Goal: Check status: Check status

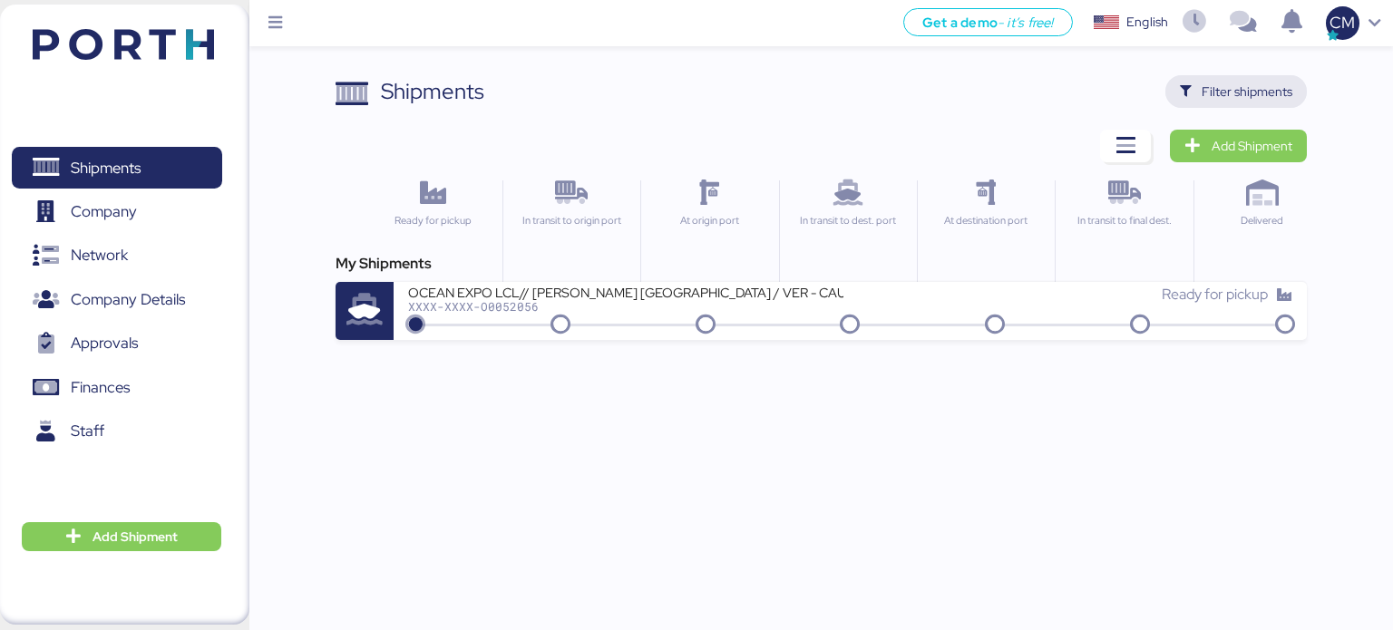
click at [1234, 88] on span "Filter shipments" at bounding box center [1247, 92] width 91 height 22
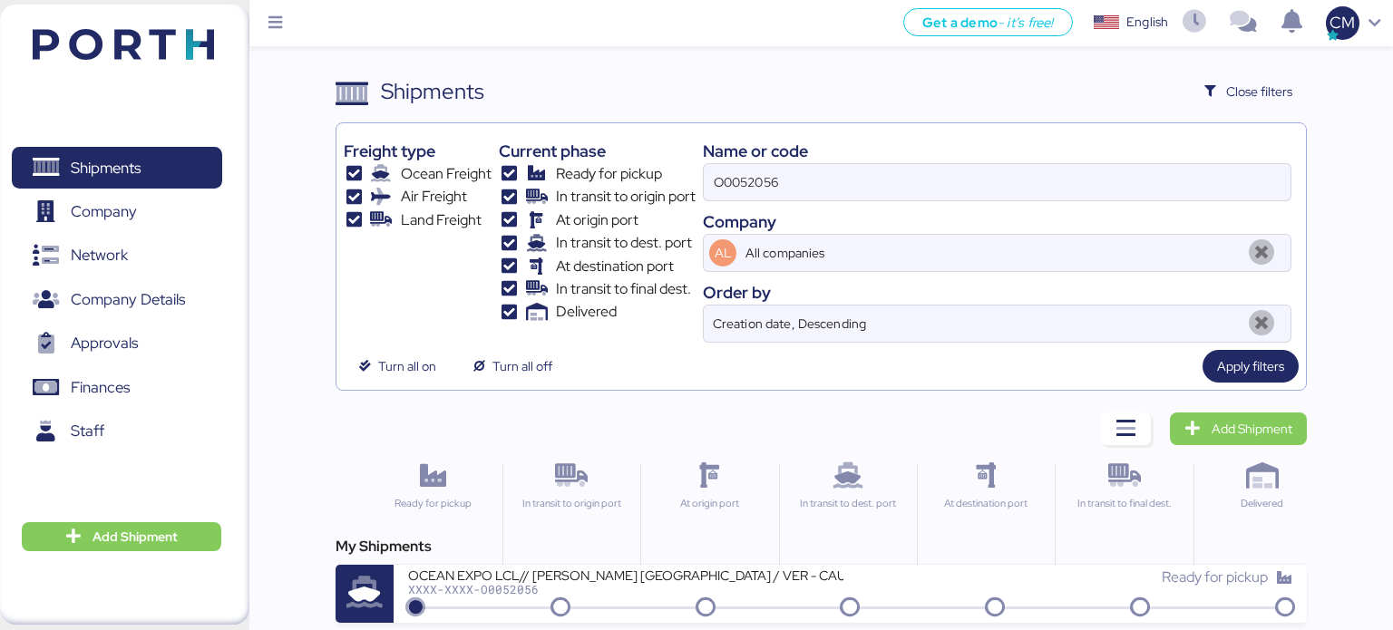
click at [766, 206] on div "Name or code O0052056 Company AL All companies Order by Creation date, Descendi…" at bounding box center [997, 237] width 589 height 212
click at [774, 191] on input "O0052056" at bounding box center [997, 182] width 587 height 36
click at [774, 191] on input at bounding box center [997, 182] width 587 height 36
paste input "O0052077"
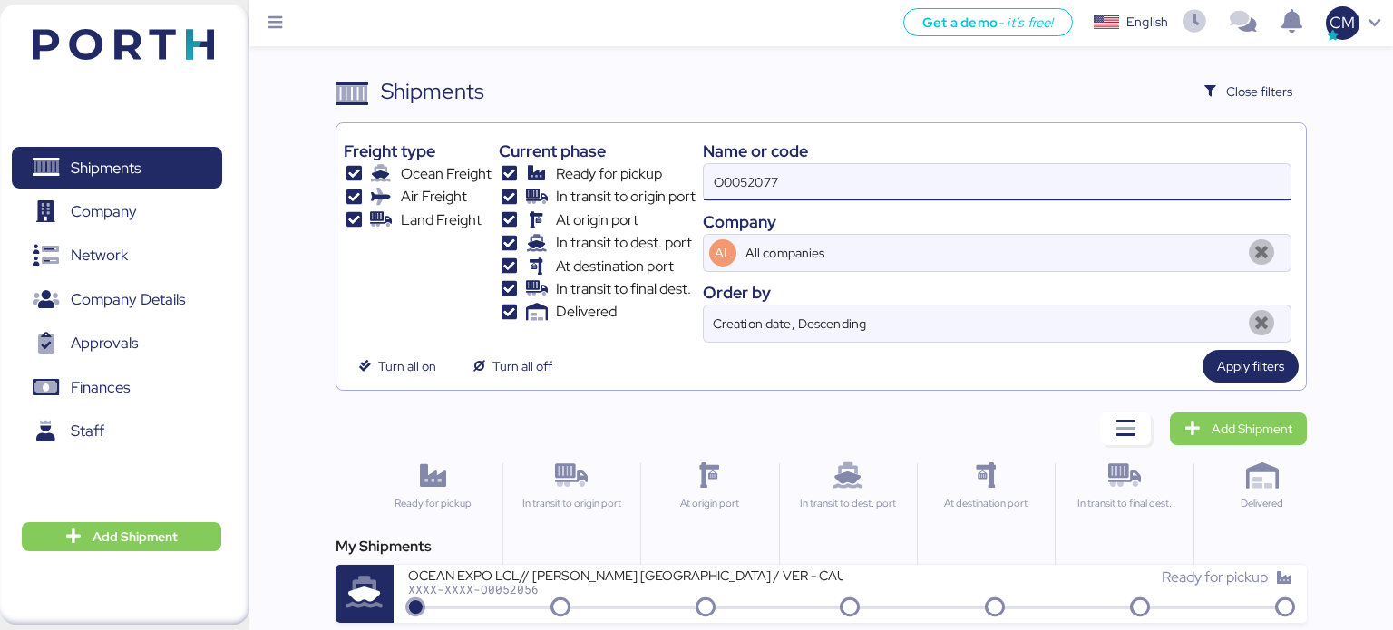
type input "O0052077"
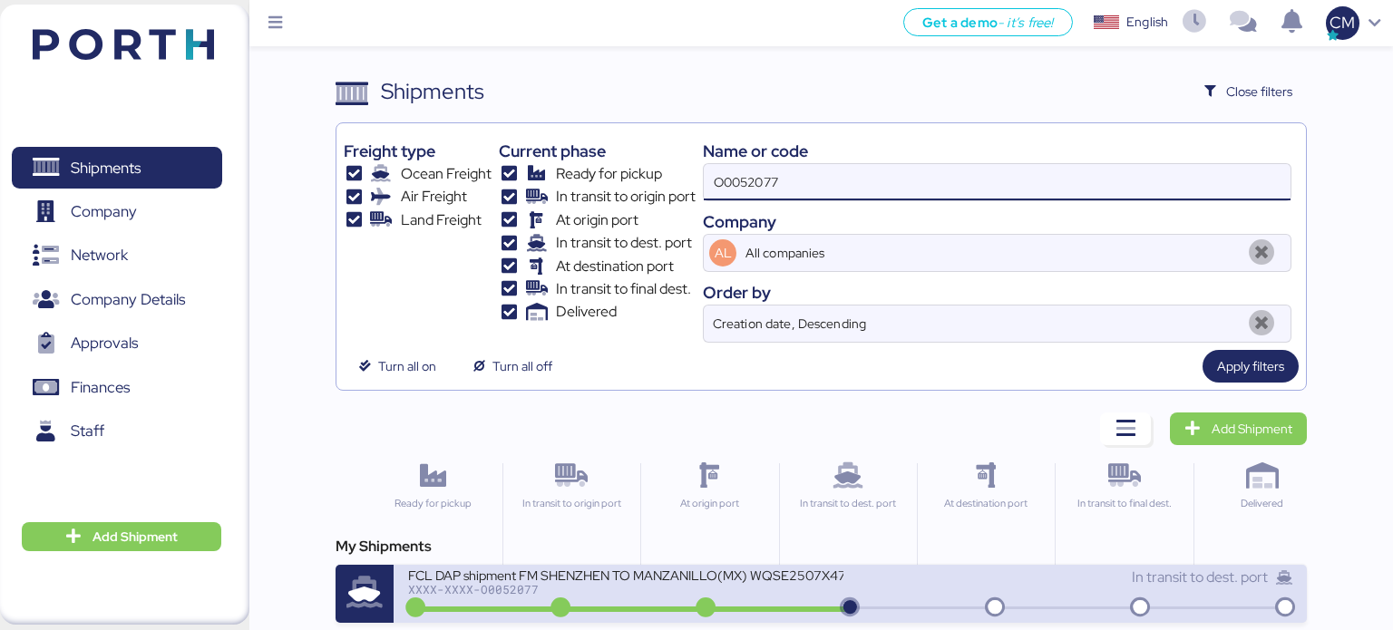
click at [657, 569] on div "FCL DAP shipment FM SHENZHEN TO MANZANILLO(MX) WQSE2507X47" at bounding box center [625, 574] width 435 height 15
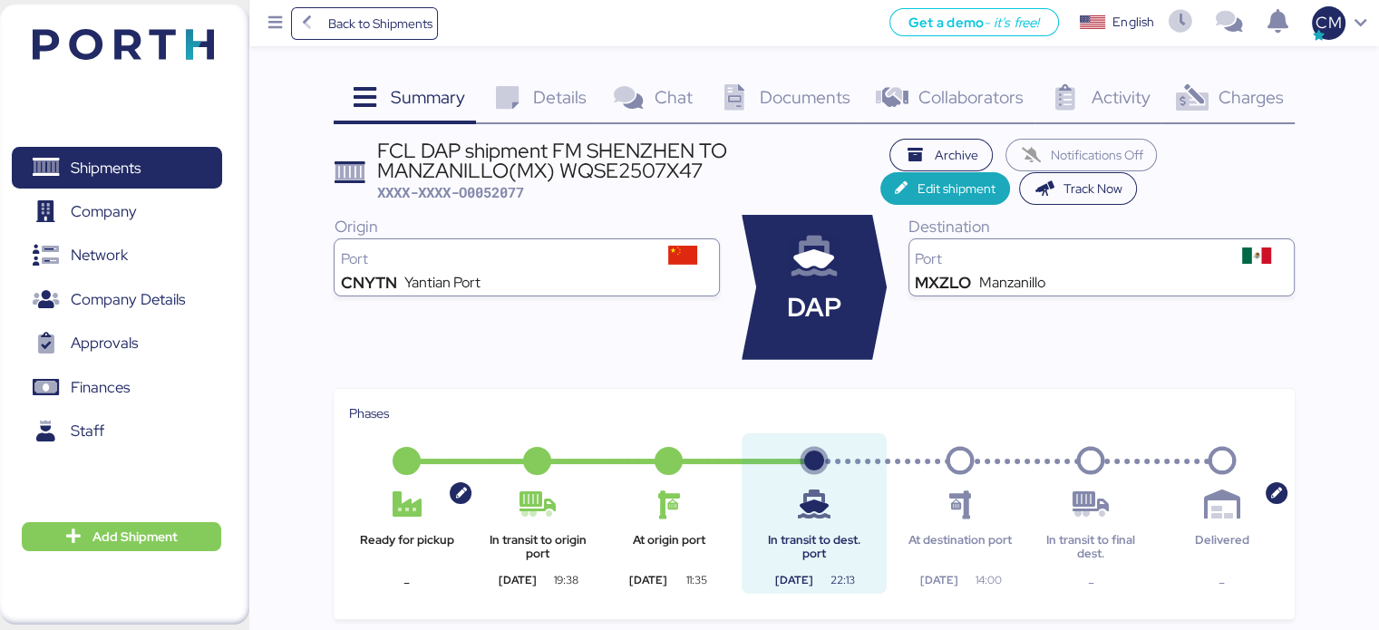
click at [551, 115] on div "Details 0" at bounding box center [537, 99] width 122 height 49
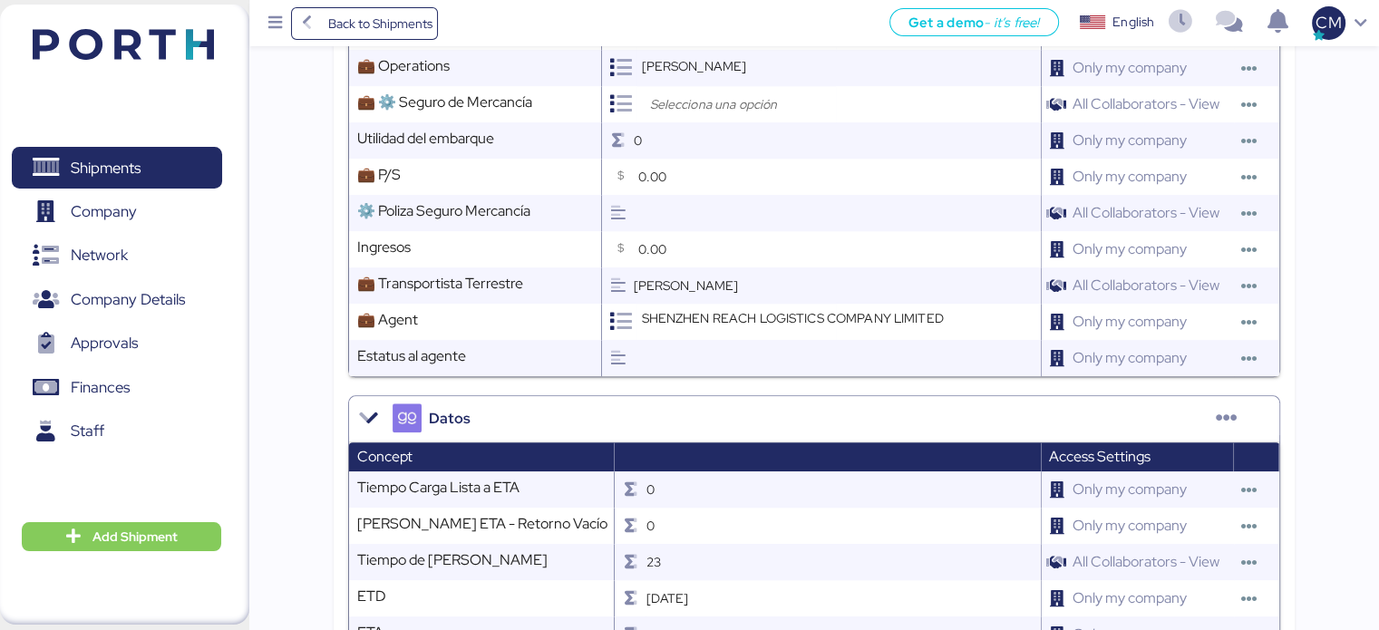
scroll to position [1828, 0]
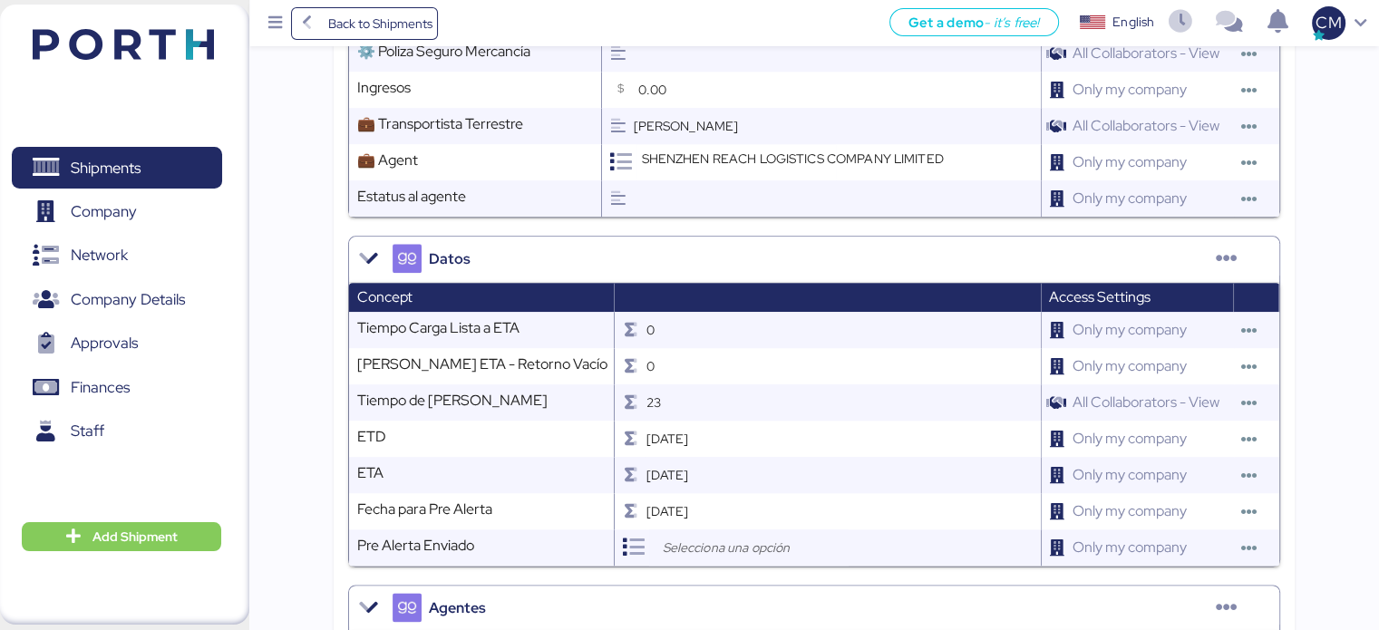
scroll to position [2118, 0]
